Goal: Task Accomplishment & Management: Manage account settings

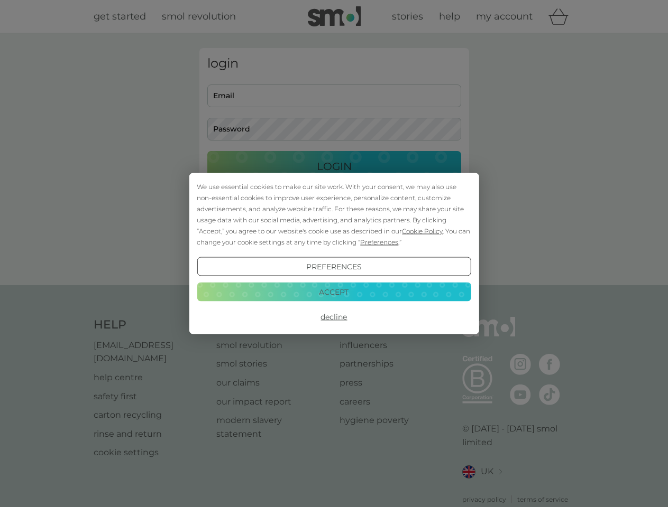
click at [422, 231] on span "Cookie Policy" at bounding box center [422, 231] width 41 height 8
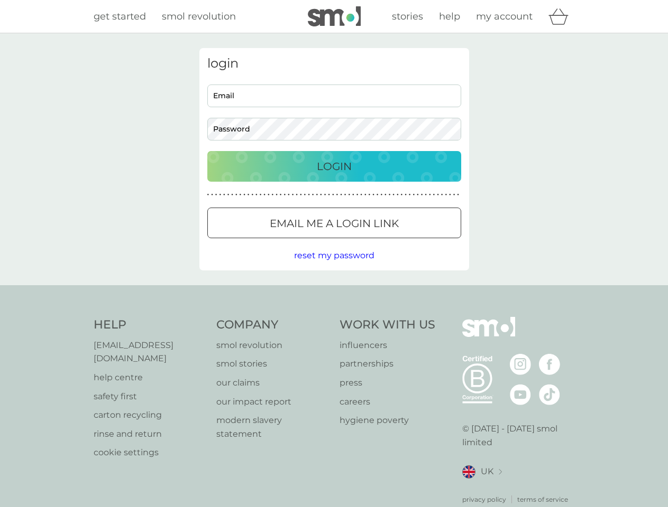
click at [378, 242] on div "login Email Password Login ● ● ● ● ● ● ● ● ● ● ● ● ● ● ● ● ● ● ● ● ● ● ● ● ● ● …" at bounding box center [334, 159] width 270 height 223
click at [334, 267] on div "login Email Password Login ● ● ● ● ● ● ● ● ● ● ● ● ● ● ● ● ● ● ● ● ● ● ● ● ● ● …" at bounding box center [334, 159] width 270 height 223
click at [334, 317] on div "Help [EMAIL_ADDRESS][DOMAIN_NAME] help centre safety first carton recycling rin…" at bounding box center [334, 411] width 481 height 188
click at [334, 292] on div "Help [EMAIL_ADDRESS][DOMAIN_NAME] help centre safety first carton recycling rin…" at bounding box center [334, 410] width 668 height 251
